Goal: Information Seeking & Learning: Learn about a topic

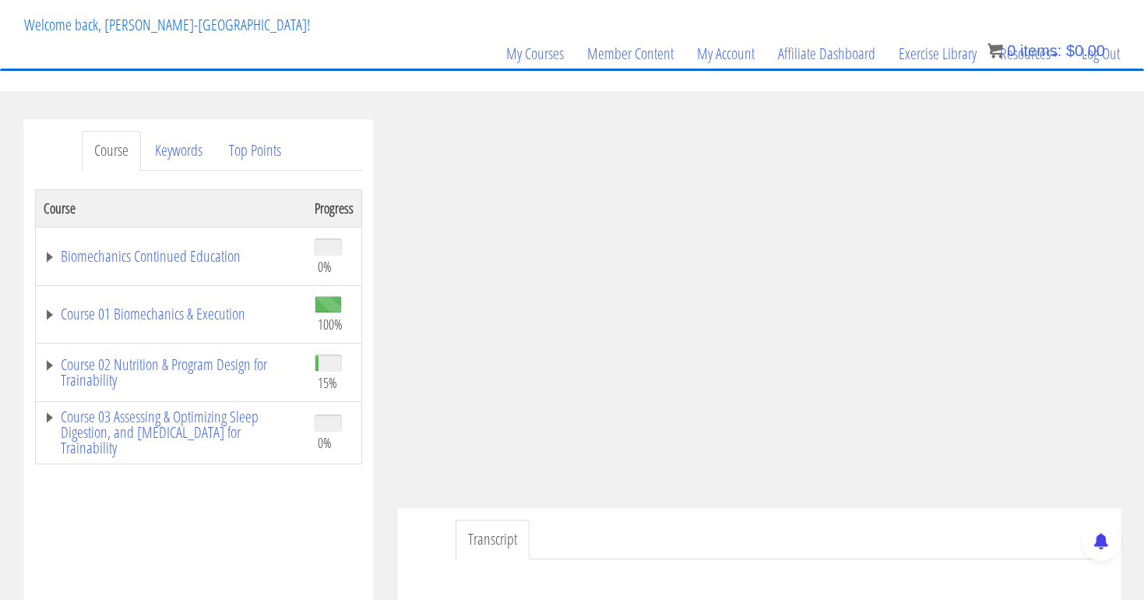
scroll to position [94, 0]
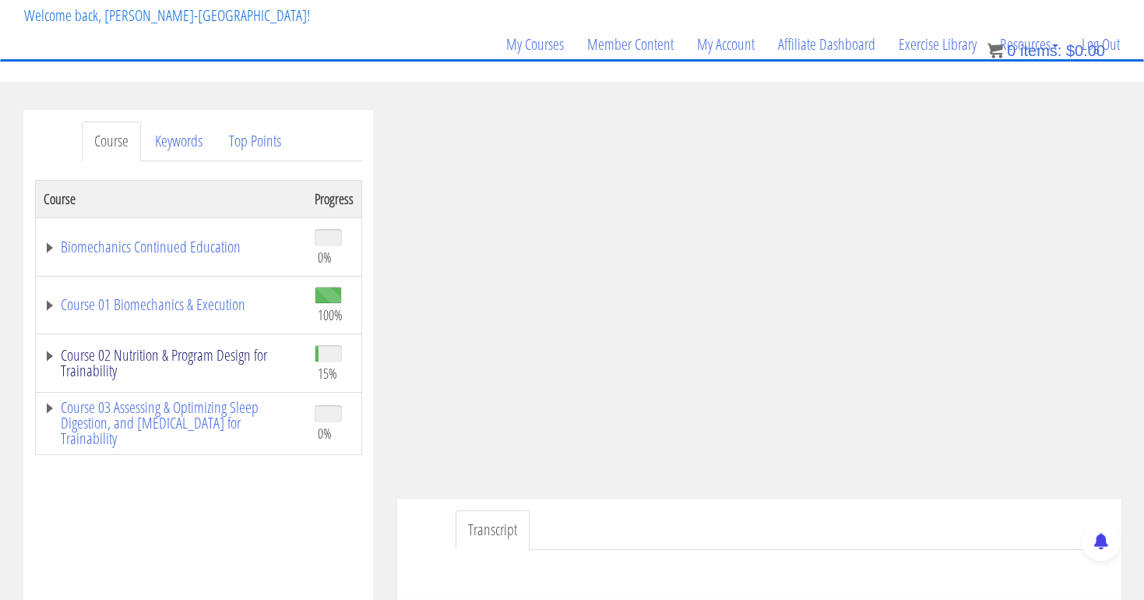
click at [136, 361] on link "Course 02 Nutrition & Program Design for Trainability" at bounding box center [172, 362] width 256 height 31
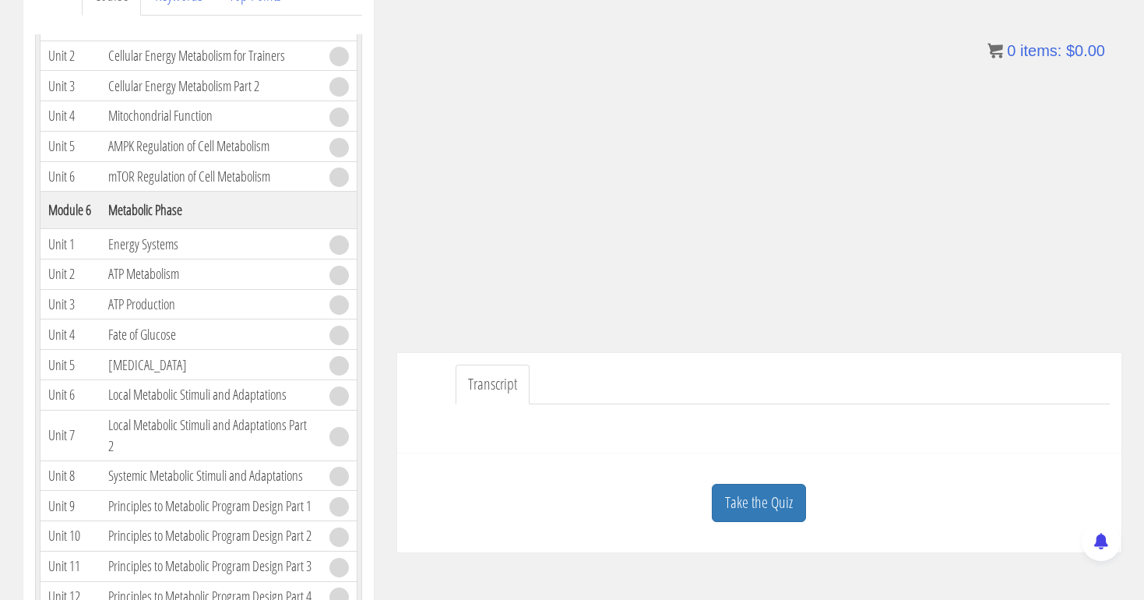
scroll to position [256, 0]
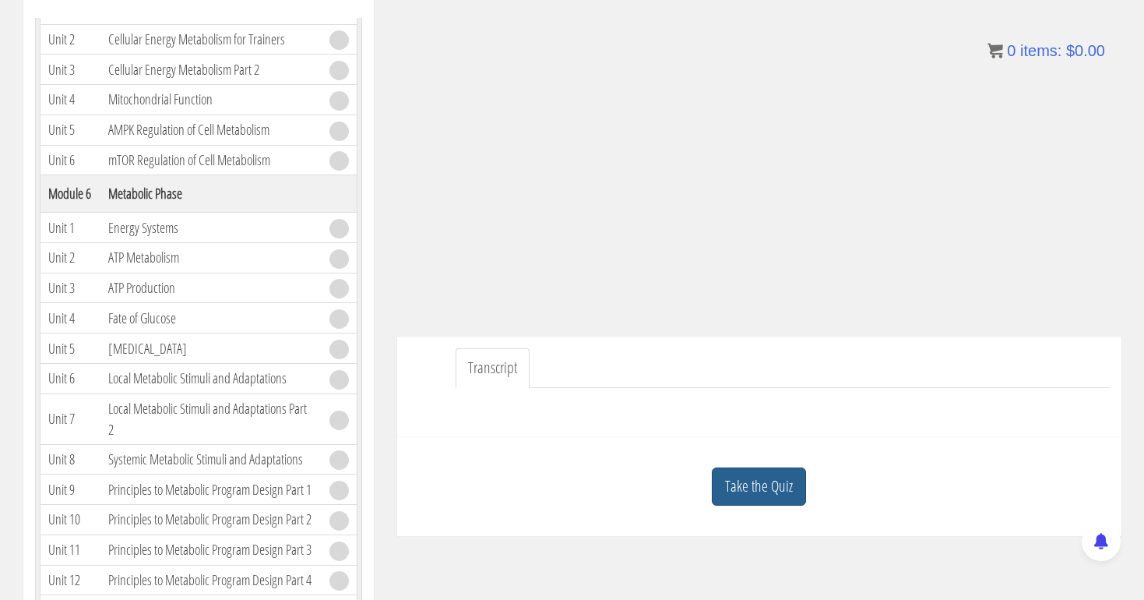
click at [731, 481] on link "Take the Quiz" at bounding box center [759, 486] width 94 height 38
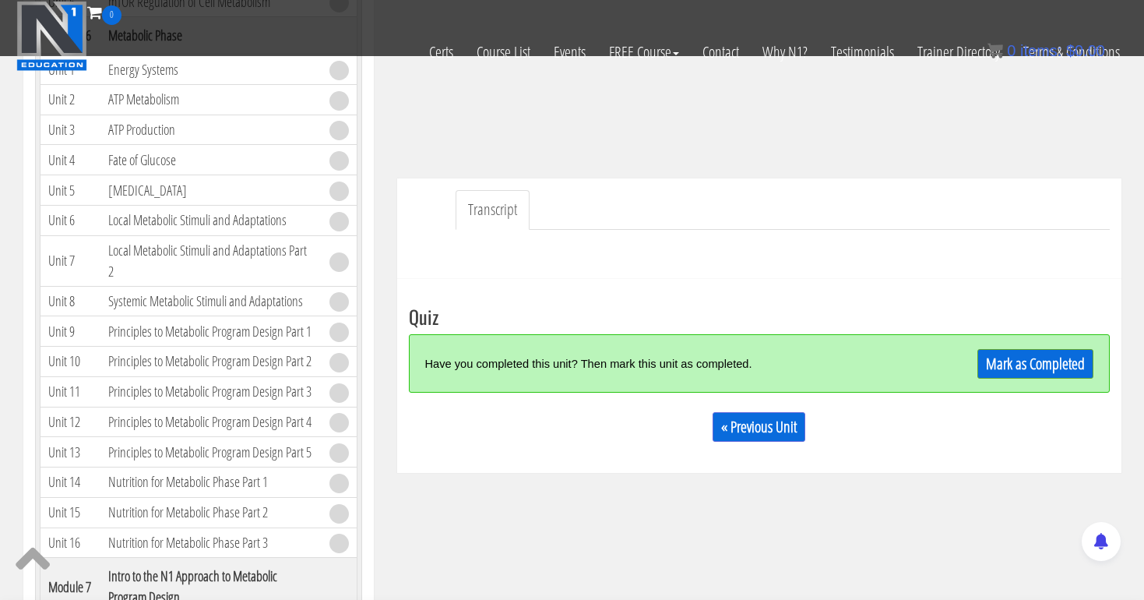
scroll to position [336, 0]
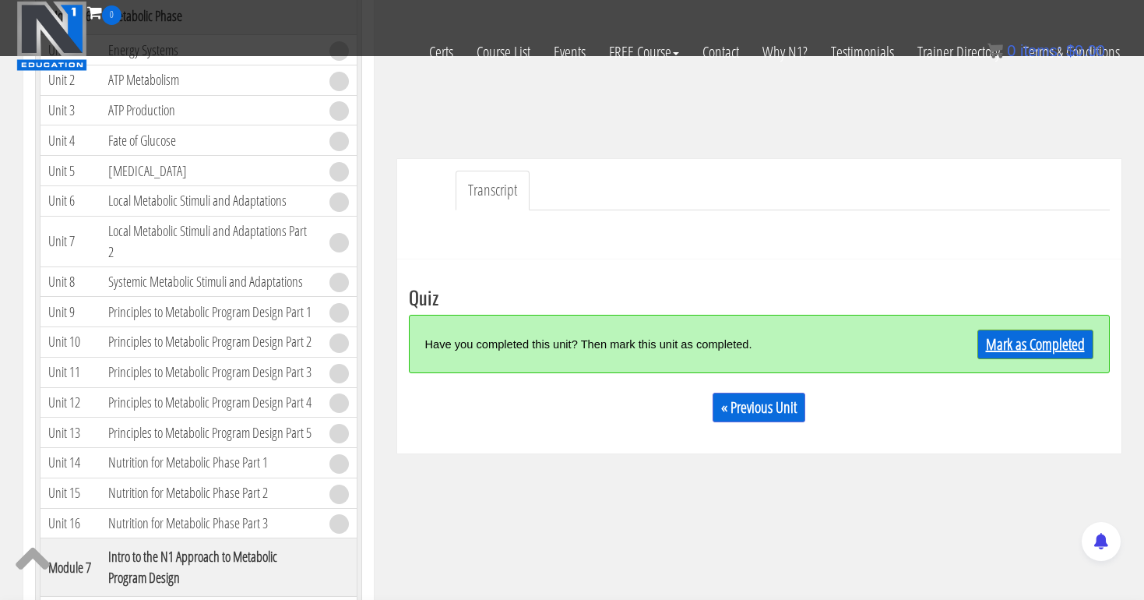
click at [1024, 340] on link "Mark as Completed" at bounding box center [1036, 345] width 116 height 30
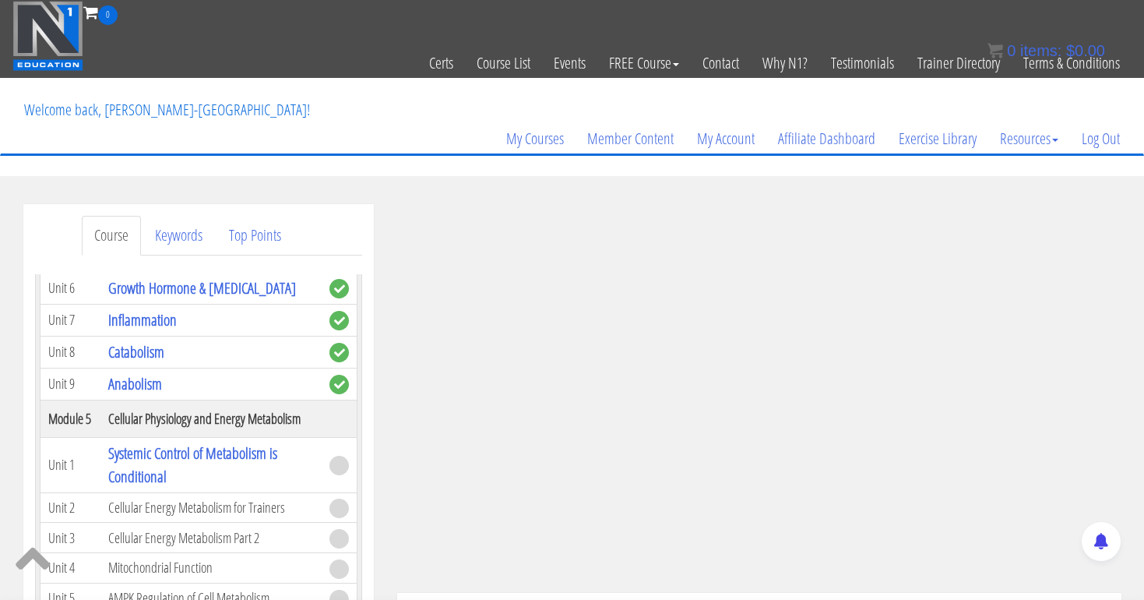
scroll to position [0, 0]
click at [1093, 139] on link "Log Out" at bounding box center [1101, 138] width 62 height 75
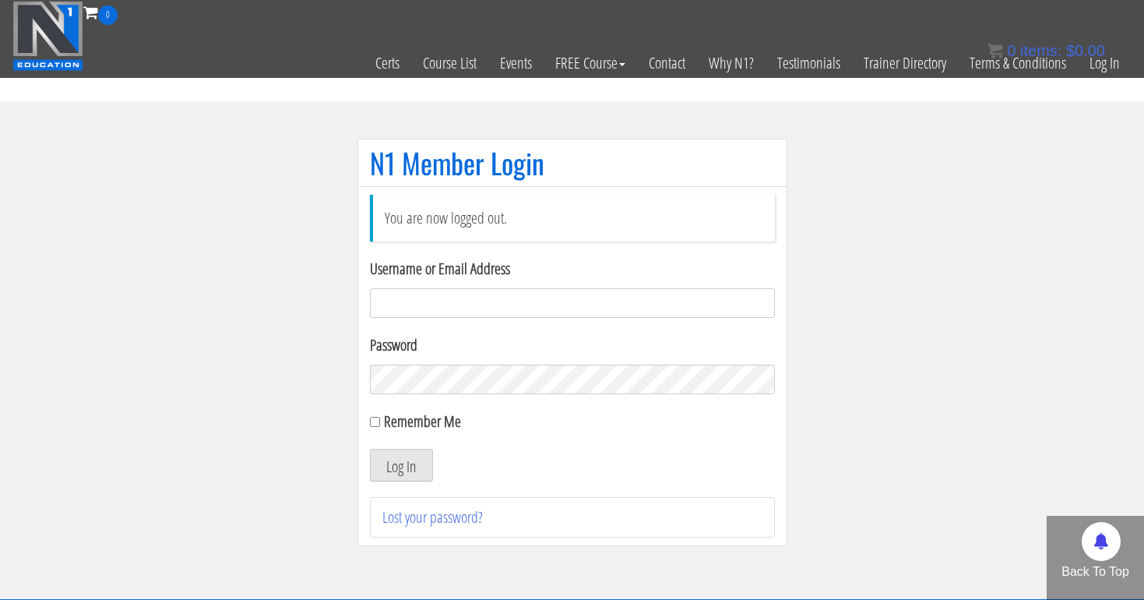
type input "[EMAIL_ADDRESS][DOMAIN_NAME]"
click at [400, 465] on button "Log In" at bounding box center [401, 465] width 63 height 33
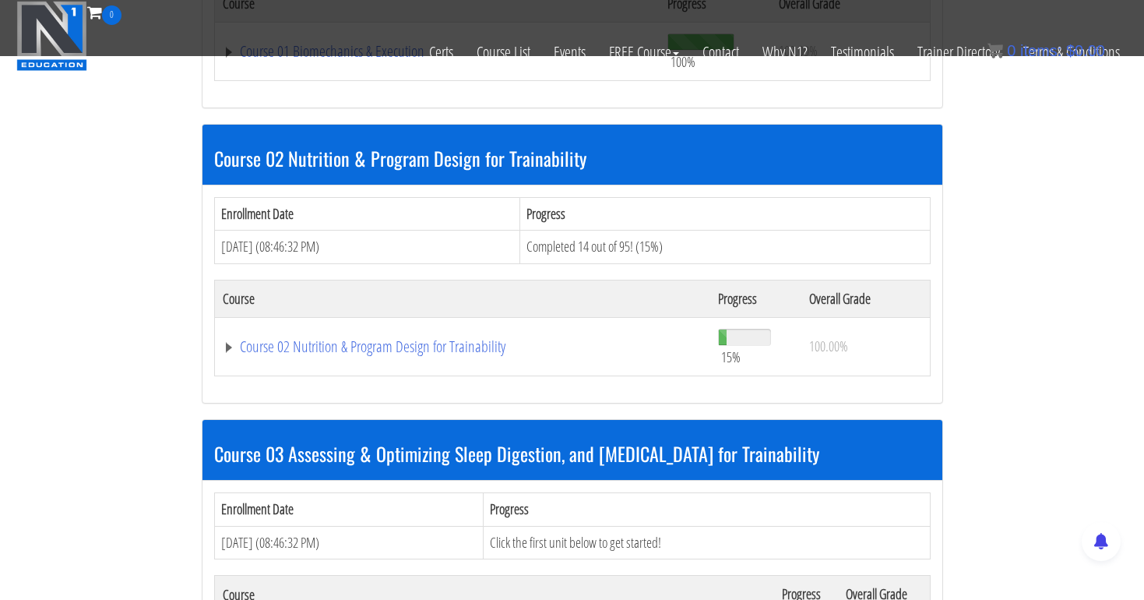
scroll to position [657, 0]
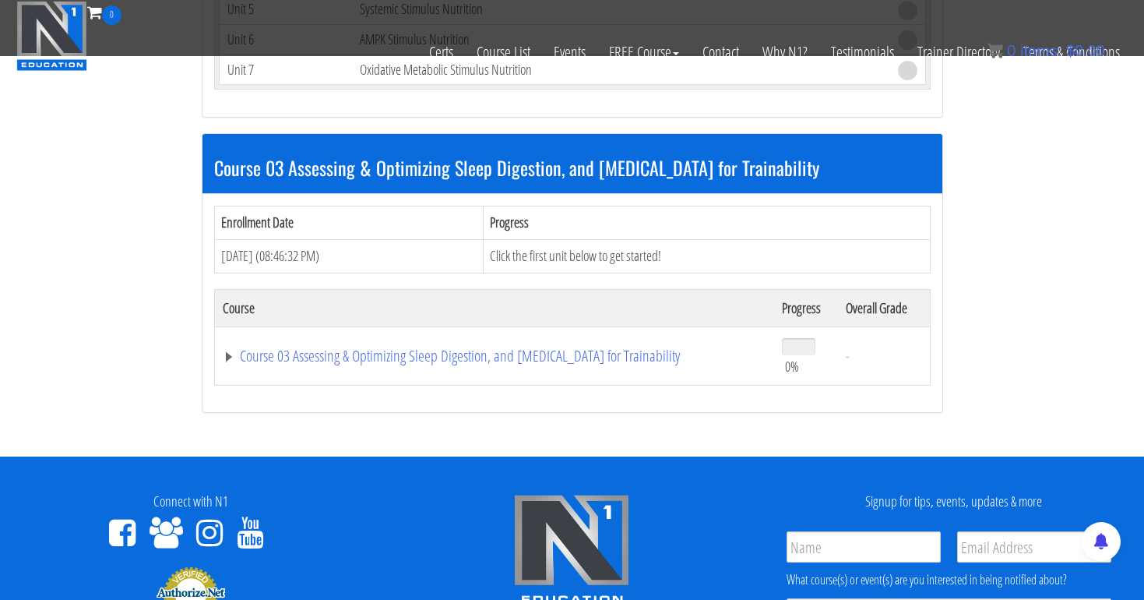
scroll to position [4280, 0]
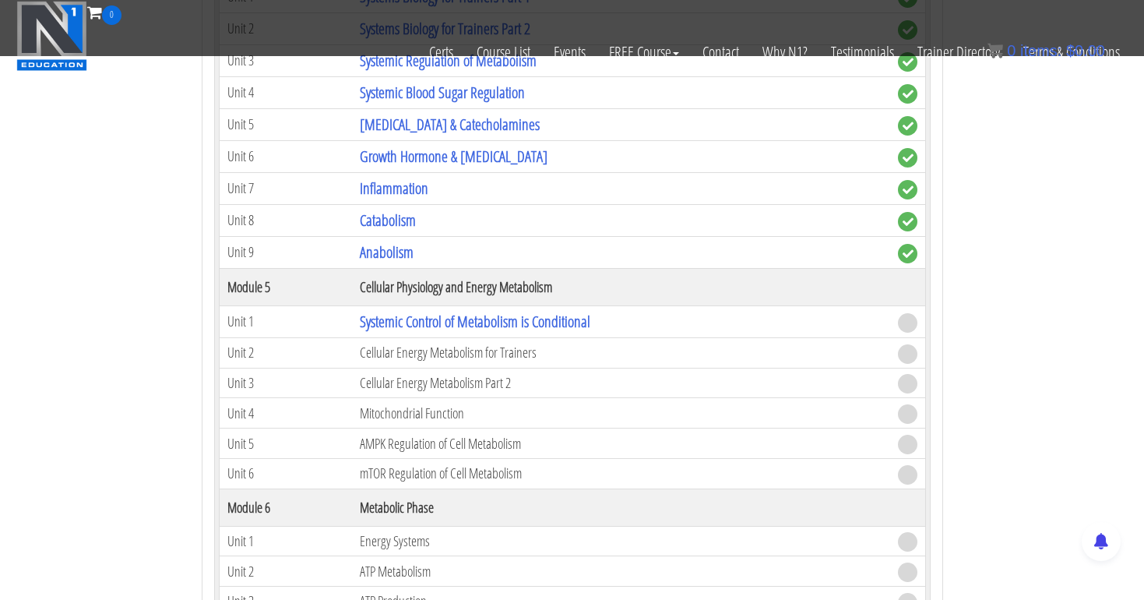
scroll to position [1407, 0]
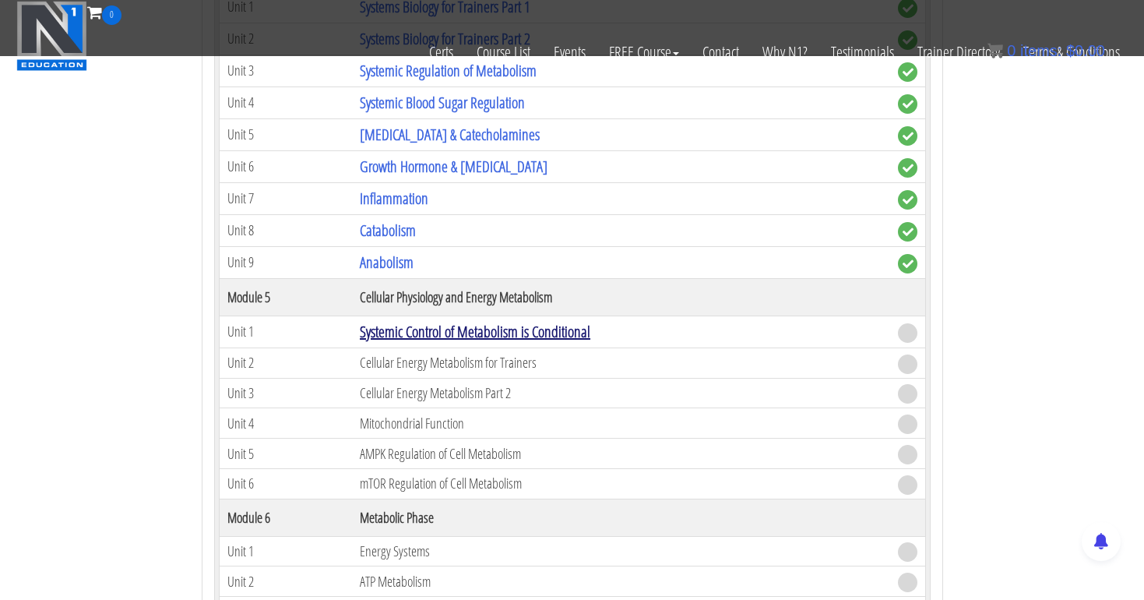
click at [488, 323] on link "Systemic Control of Metabolism is Conditional" at bounding box center [475, 331] width 231 height 21
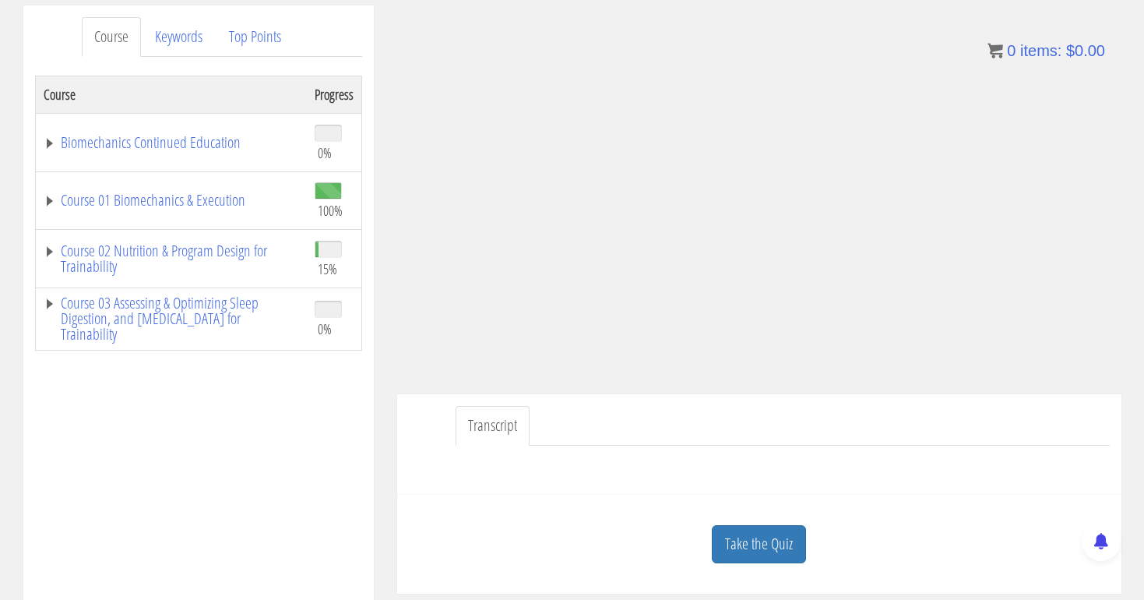
scroll to position [204, 0]
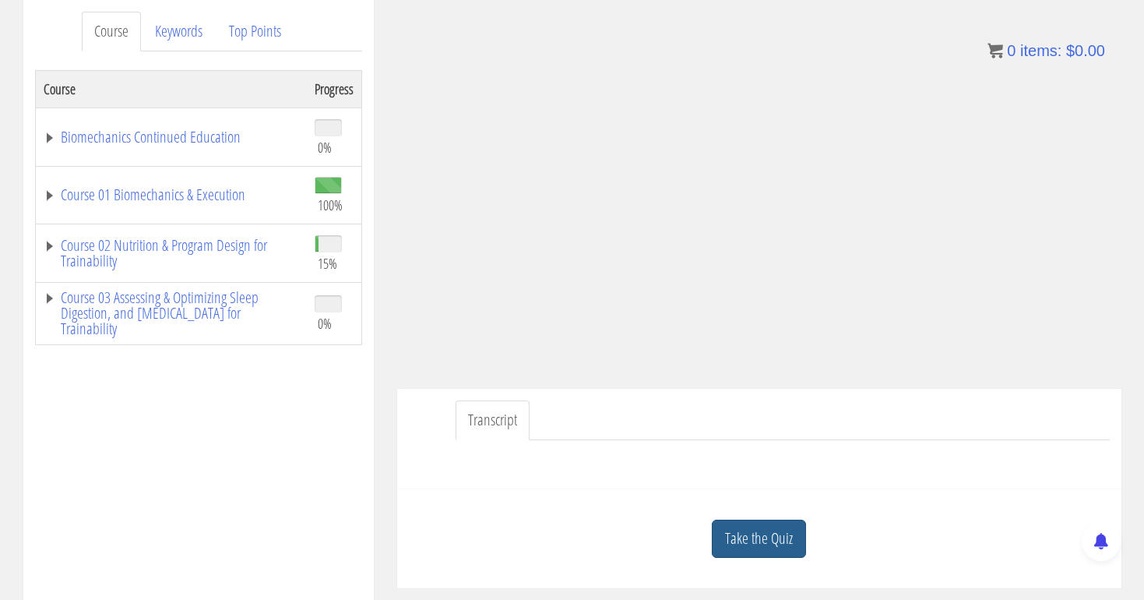
click at [756, 538] on link "Take the Quiz" at bounding box center [759, 539] width 94 height 38
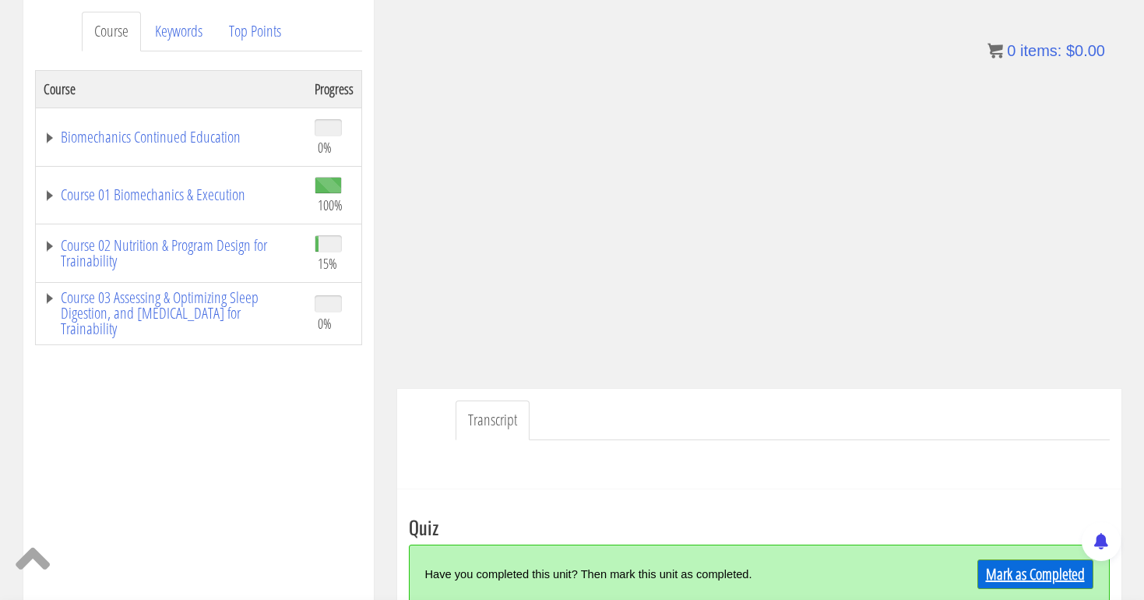
click at [1002, 568] on link "Mark as Completed" at bounding box center [1036, 574] width 116 height 30
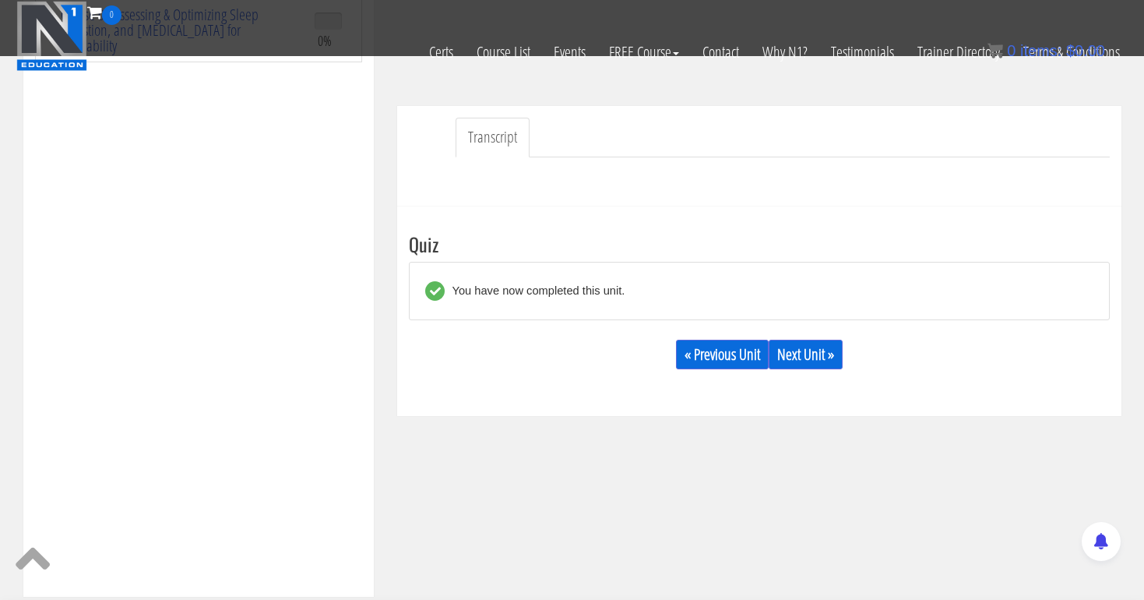
scroll to position [446, 0]
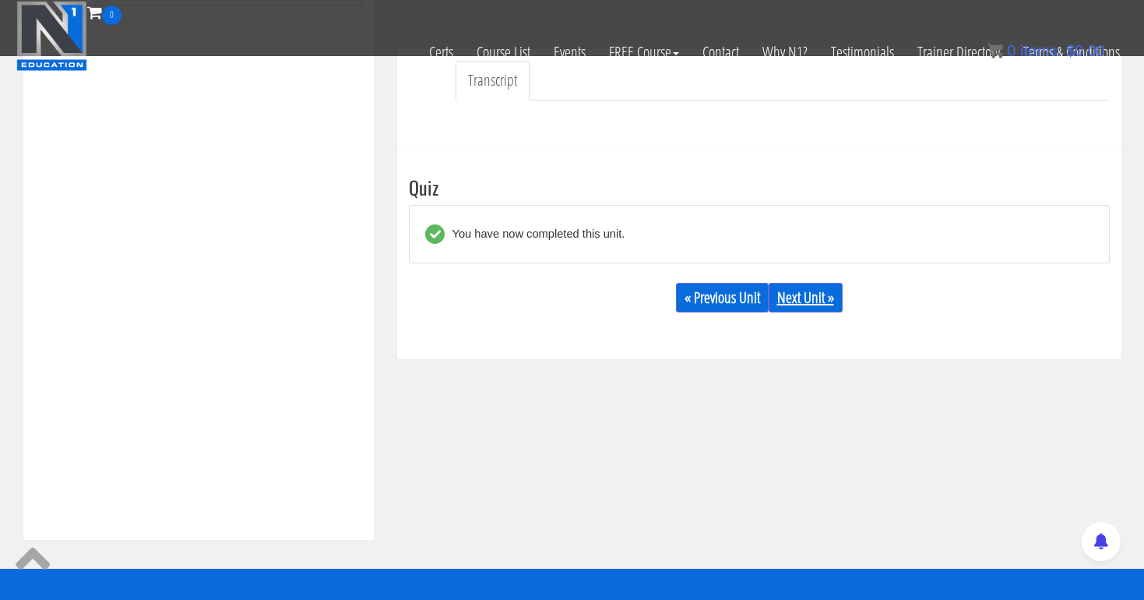
click at [820, 298] on link "Next Unit »" at bounding box center [806, 298] width 74 height 30
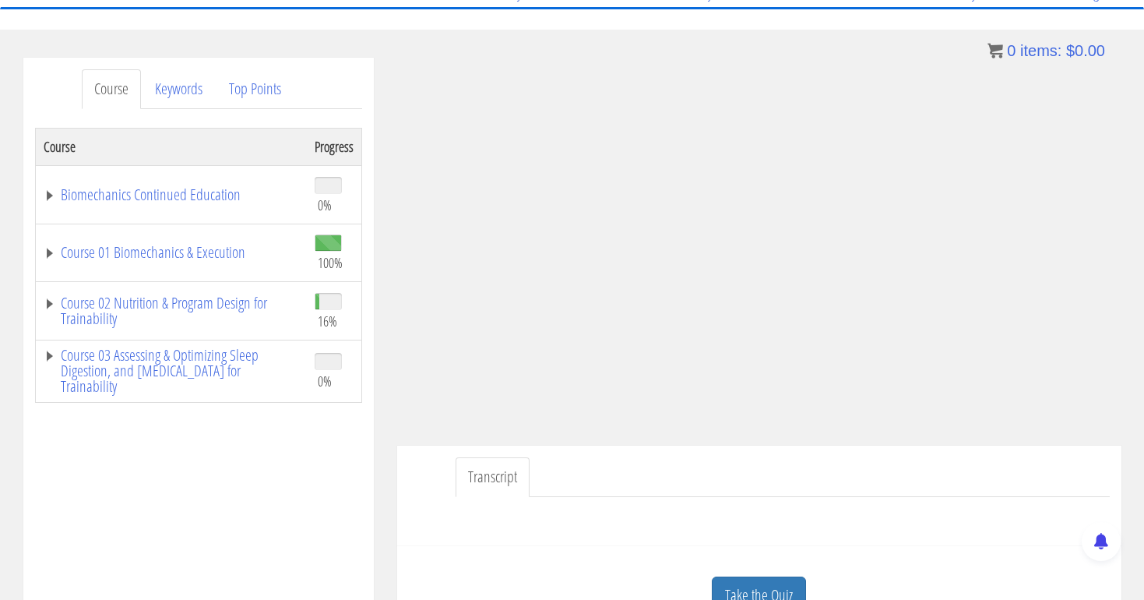
scroll to position [192, 0]
